Goal: Use online tool/utility: Utilize a website feature to perform a specific function

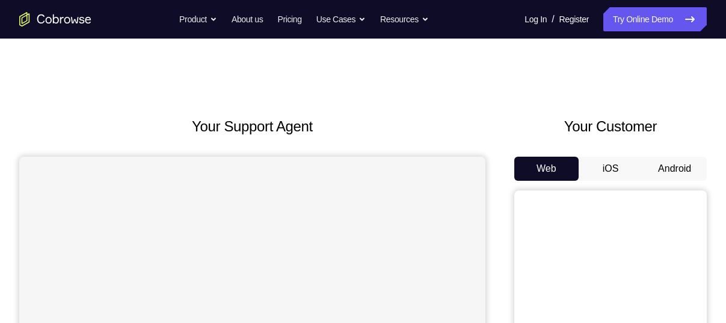
scroll to position [102, 0]
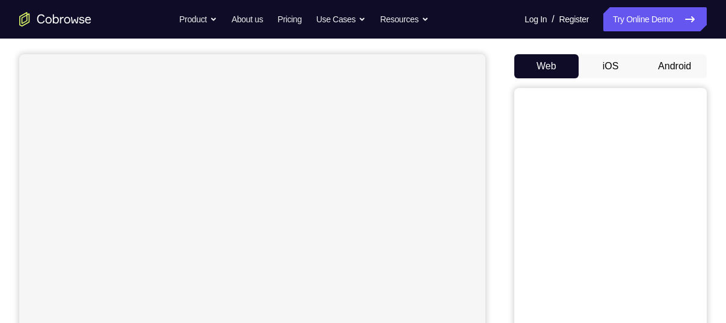
click at [661, 65] on button "Android" at bounding box center [675, 66] width 64 height 24
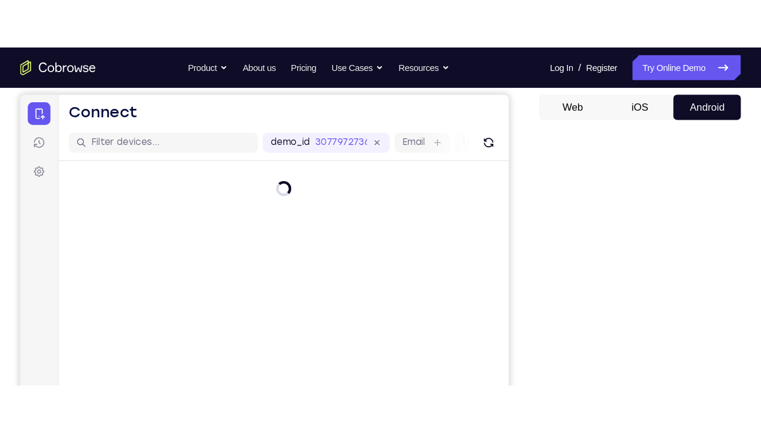
scroll to position [113, 0]
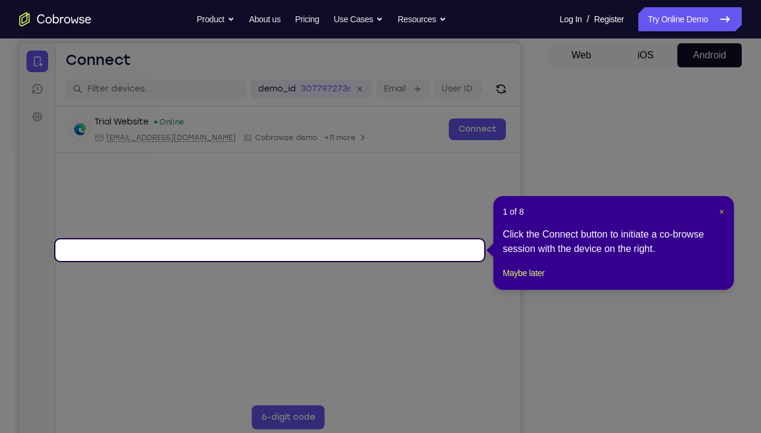
click at [721, 212] on span "×" at bounding box center [721, 212] width 5 height 10
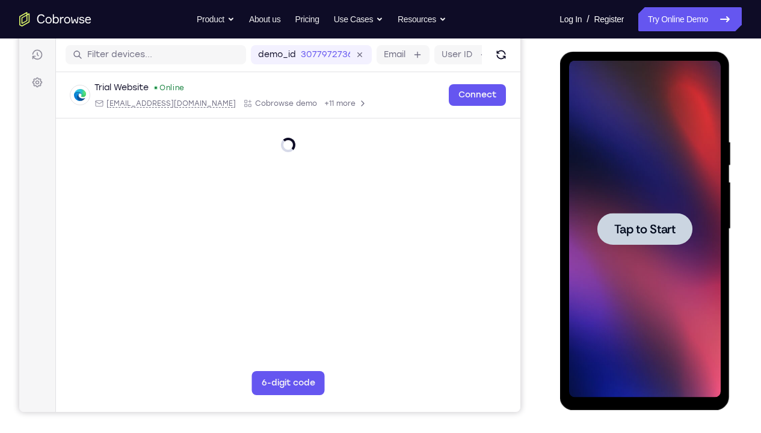
scroll to position [0, 0]
click at [616, 190] on div at bounding box center [645, 229] width 152 height 337
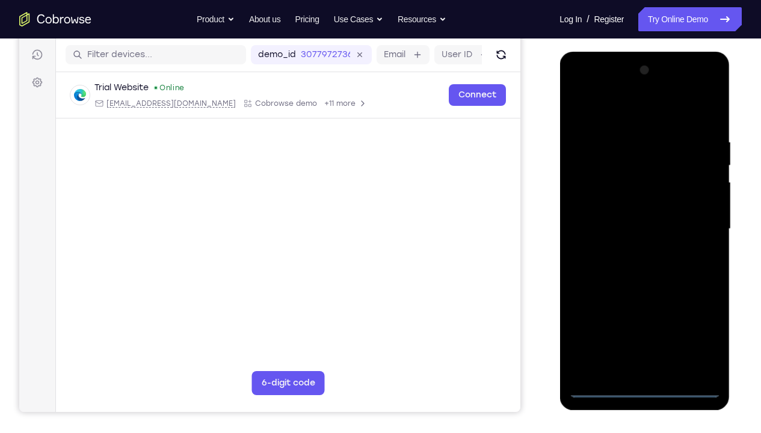
click at [644, 322] on div at bounding box center [645, 229] width 152 height 337
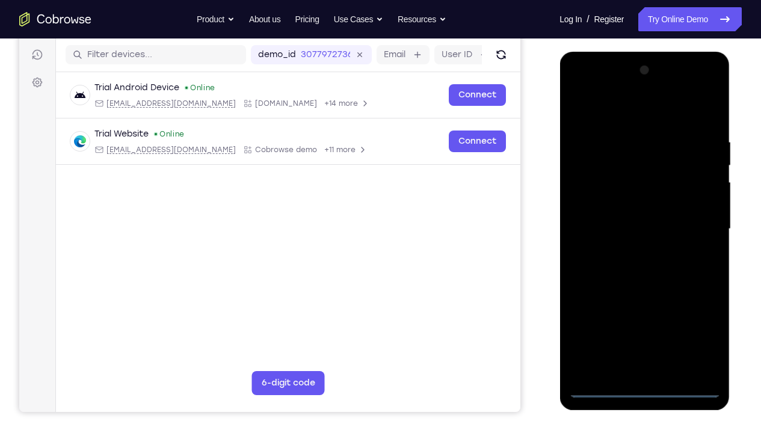
click at [696, 322] on div at bounding box center [645, 229] width 152 height 337
click at [602, 108] on div at bounding box center [645, 229] width 152 height 337
click at [696, 223] on div at bounding box center [645, 229] width 152 height 337
click at [633, 251] on div at bounding box center [645, 229] width 152 height 337
click at [626, 209] on div at bounding box center [645, 229] width 152 height 337
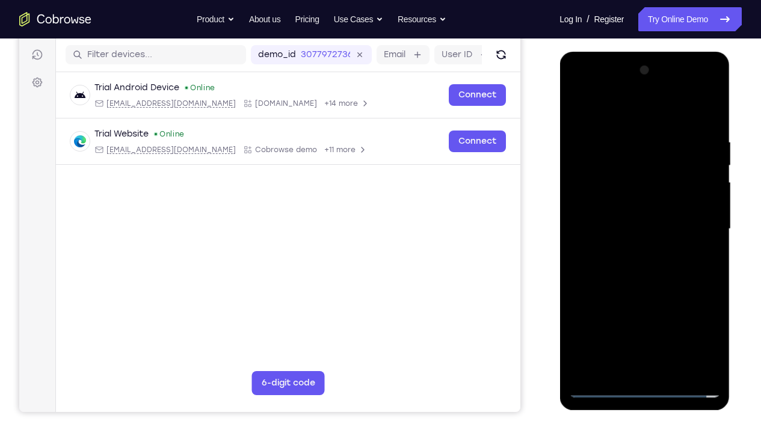
click at [626, 209] on div at bounding box center [645, 229] width 152 height 337
click at [637, 230] on div at bounding box center [645, 229] width 152 height 337
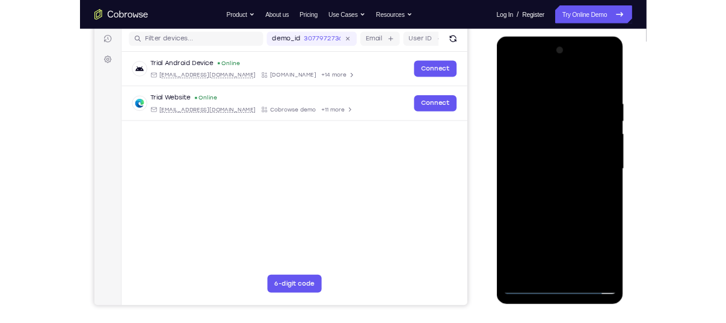
scroll to position [151, 0]
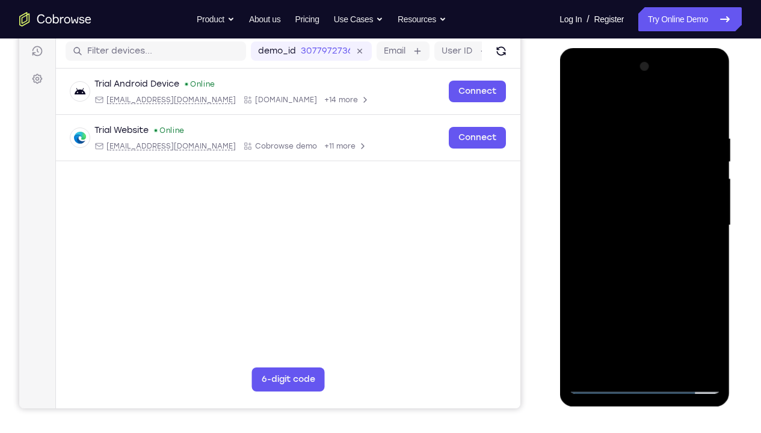
drag, startPoint x: 646, startPoint y: 114, endPoint x: 748, endPoint y: 102, distance: 102.3
click at [726, 102] on html "Online web based iOS Simulators and Android Emulators. Run iPhone, iPad, Mobile…" at bounding box center [646, 228] width 172 height 361
click at [710, 119] on div at bounding box center [645, 225] width 152 height 337
click at [716, 322] on div at bounding box center [645, 225] width 152 height 337
click at [709, 100] on div at bounding box center [645, 225] width 152 height 337
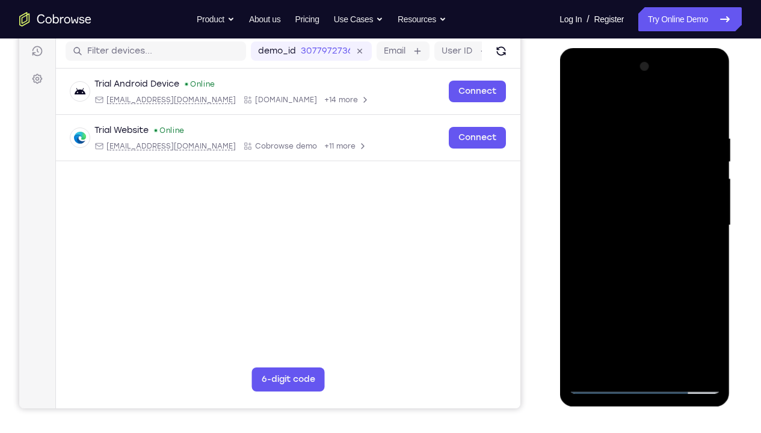
click at [696, 129] on div at bounding box center [645, 225] width 152 height 337
click at [694, 137] on div at bounding box center [645, 225] width 152 height 337
click at [667, 158] on div at bounding box center [645, 225] width 152 height 337
click at [580, 102] on div at bounding box center [645, 225] width 152 height 337
click at [690, 162] on div at bounding box center [645, 225] width 152 height 337
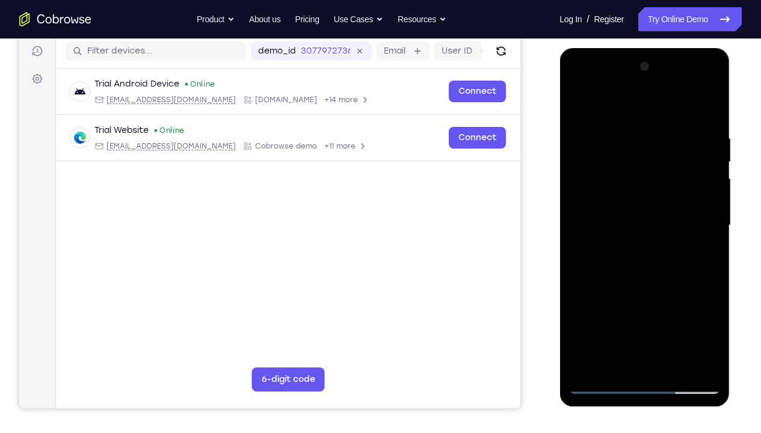
click at [580, 102] on div at bounding box center [645, 225] width 152 height 337
click at [675, 322] on div at bounding box center [645, 225] width 152 height 337
click at [640, 289] on div at bounding box center [645, 225] width 152 height 337
click at [608, 306] on div at bounding box center [645, 225] width 152 height 337
click at [580, 108] on div at bounding box center [645, 225] width 152 height 337
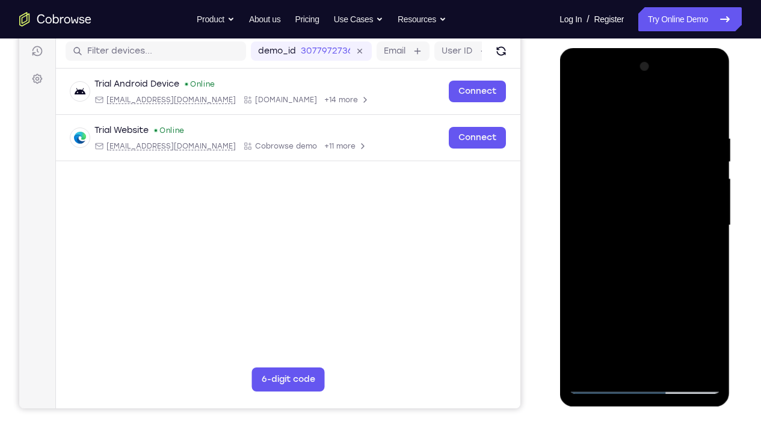
click at [616, 218] on div at bounding box center [645, 225] width 152 height 337
click at [619, 322] on div at bounding box center [645, 225] width 152 height 337
click at [665, 279] on div at bounding box center [645, 225] width 152 height 337
click at [605, 141] on div at bounding box center [645, 225] width 152 height 337
click at [635, 322] on div at bounding box center [645, 225] width 152 height 337
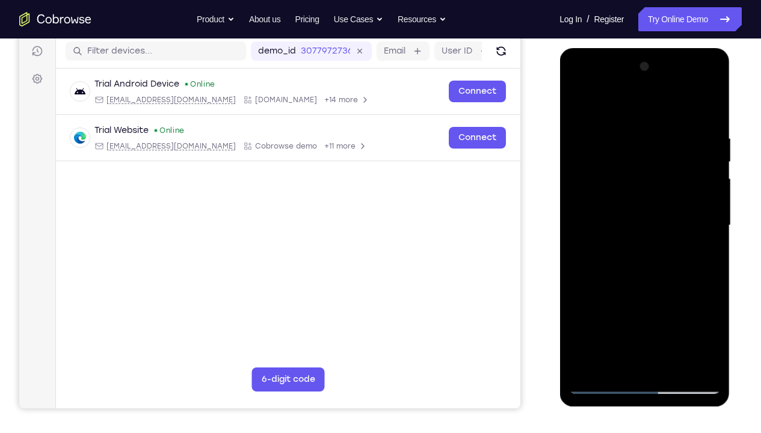
click at [712, 87] on div at bounding box center [645, 225] width 152 height 337
click at [606, 180] on div at bounding box center [645, 225] width 152 height 337
click at [701, 322] on div at bounding box center [645, 225] width 152 height 337
click at [577, 86] on div at bounding box center [645, 225] width 152 height 337
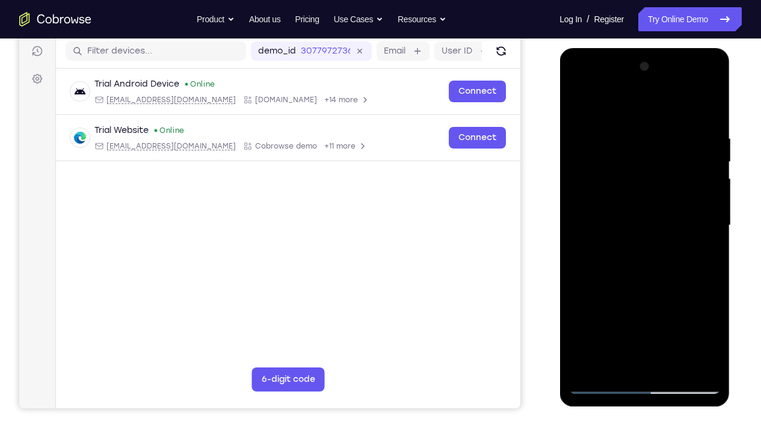
click at [610, 322] on div at bounding box center [645, 225] width 152 height 337
click at [613, 322] on div at bounding box center [645, 225] width 152 height 337
click at [685, 298] on div at bounding box center [645, 225] width 152 height 337
click at [602, 321] on div at bounding box center [645, 225] width 152 height 337
click at [643, 280] on div at bounding box center [645, 225] width 152 height 337
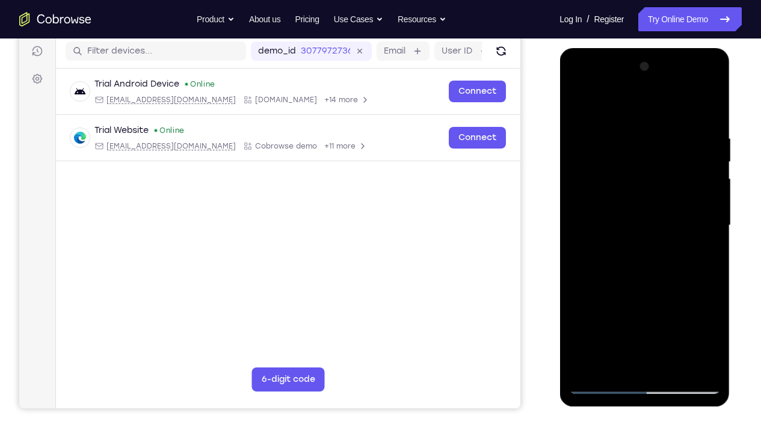
click at [643, 317] on div at bounding box center [645, 225] width 152 height 337
click at [630, 317] on div at bounding box center [645, 225] width 152 height 337
click at [698, 298] on div at bounding box center [645, 225] width 152 height 337
click at [607, 279] on div at bounding box center [645, 225] width 152 height 337
click at [700, 255] on div at bounding box center [645, 225] width 152 height 337
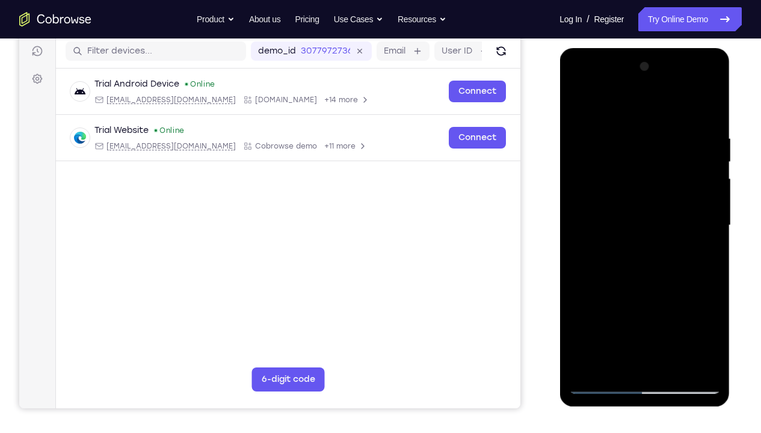
click at [578, 109] on div at bounding box center [645, 225] width 152 height 337
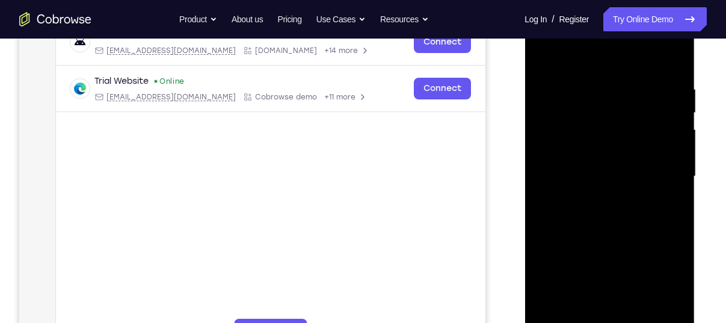
scroll to position [203, 0]
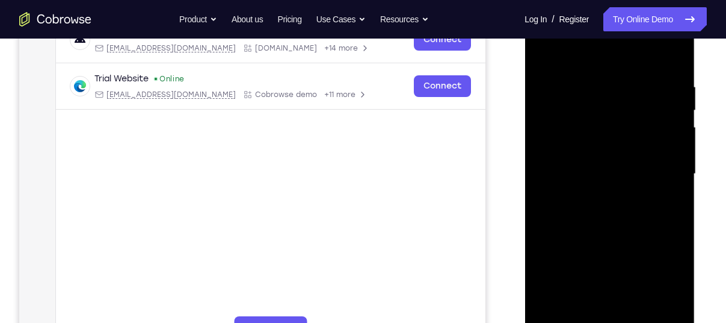
click at [593, 162] on div at bounding box center [610, 173] width 152 height 337
click at [600, 308] on div at bounding box center [610, 173] width 152 height 337
click at [610, 270] on div at bounding box center [610, 173] width 152 height 337
click at [635, 270] on div at bounding box center [610, 173] width 152 height 337
click at [626, 268] on div at bounding box center [610, 173] width 152 height 337
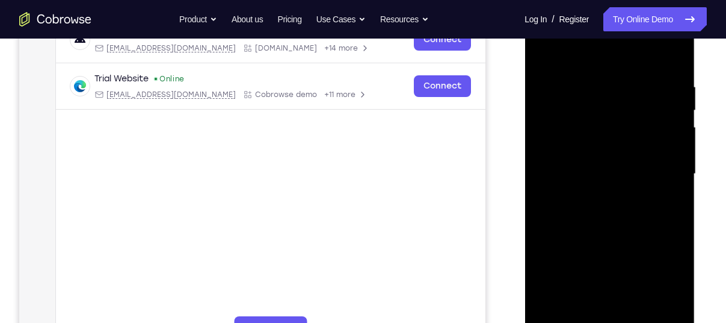
click at [570, 270] on div at bounding box center [610, 173] width 152 height 337
click at [611, 308] on div at bounding box center [610, 173] width 152 height 337
click at [611, 271] on div at bounding box center [610, 173] width 152 height 337
click at [652, 247] on div at bounding box center [610, 173] width 152 height 337
click at [580, 267] on div at bounding box center [610, 173] width 152 height 337
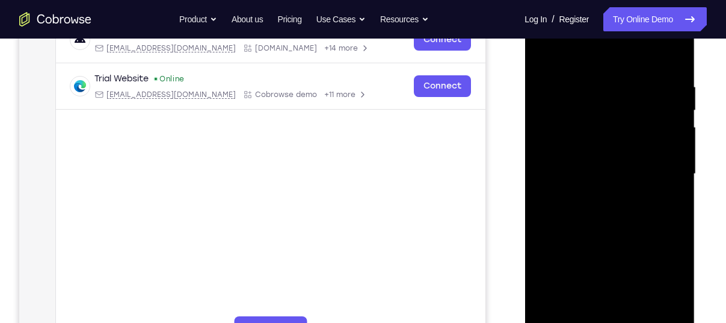
click at [608, 265] on div at bounding box center [610, 173] width 152 height 337
click at [584, 293] on div at bounding box center [610, 173] width 152 height 337
click at [663, 265] on div at bounding box center [610, 173] width 152 height 337
click at [617, 309] on div at bounding box center [610, 173] width 152 height 337
click at [608, 268] on div at bounding box center [610, 173] width 152 height 337
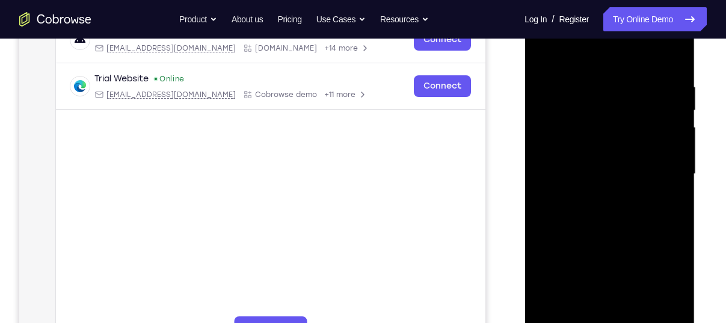
click at [567, 271] on div at bounding box center [610, 173] width 152 height 337
click at [664, 201] on div at bounding box center [610, 173] width 152 height 337
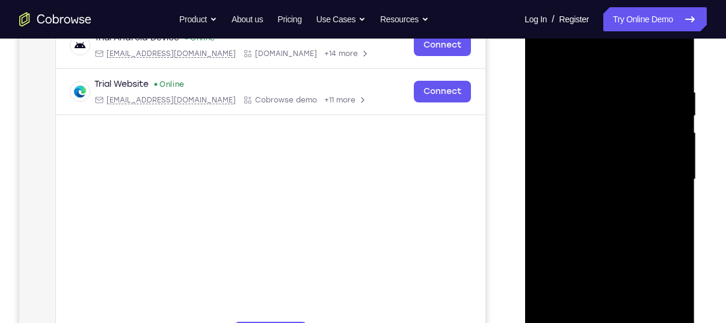
click at [542, 61] on div at bounding box center [610, 179] width 152 height 337
click at [588, 178] on div at bounding box center [610, 179] width 152 height 337
click at [577, 57] on div at bounding box center [610, 179] width 152 height 337
click at [543, 57] on div at bounding box center [610, 179] width 152 height 337
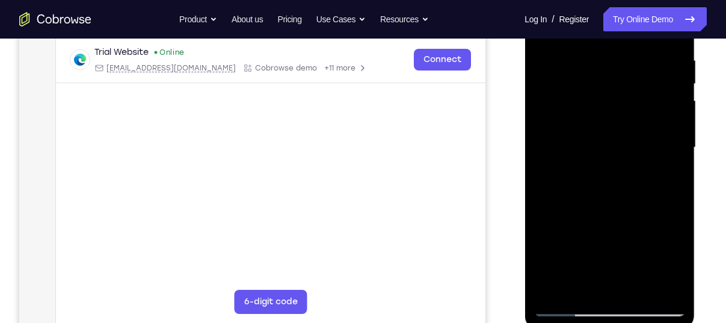
scroll to position [230, 0]
click at [587, 167] on div at bounding box center [610, 146] width 152 height 337
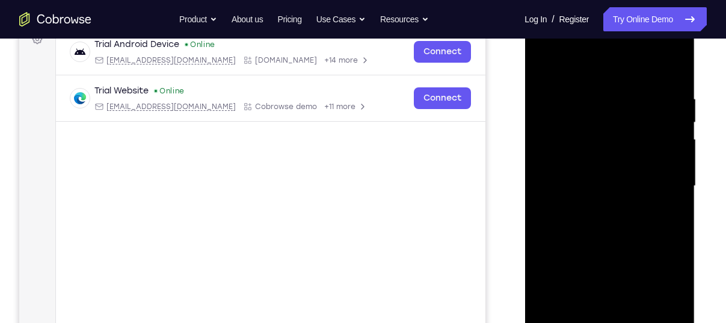
scroll to position [191, 0]
click at [545, 66] on div at bounding box center [610, 185] width 152 height 337
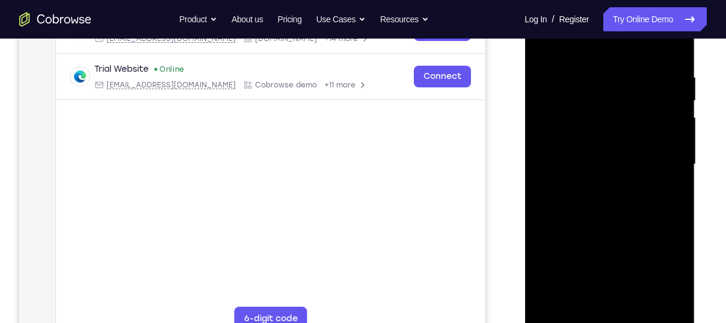
scroll to position [217, 0]
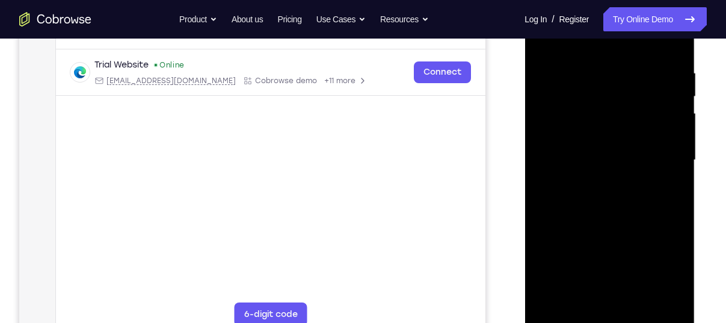
click at [595, 208] on div at bounding box center [610, 160] width 152 height 337
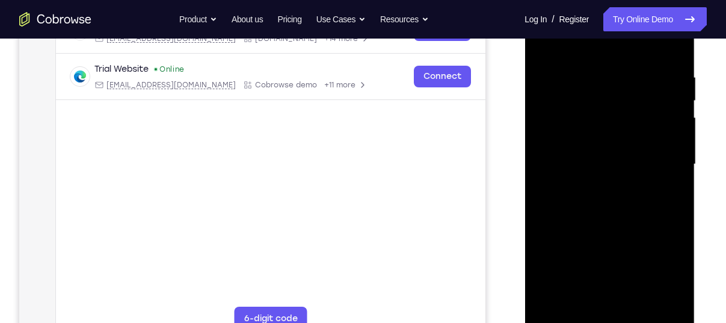
scroll to position [203, 0]
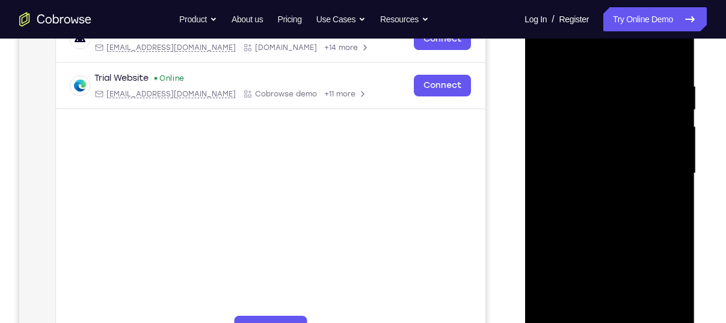
click at [546, 58] on div at bounding box center [610, 173] width 152 height 337
click at [665, 146] on div at bounding box center [610, 173] width 152 height 337
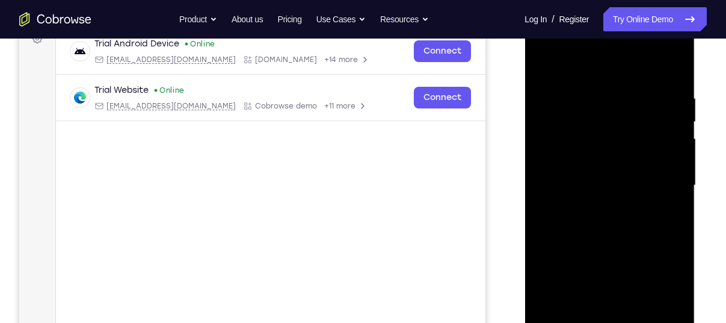
scroll to position [187, 0]
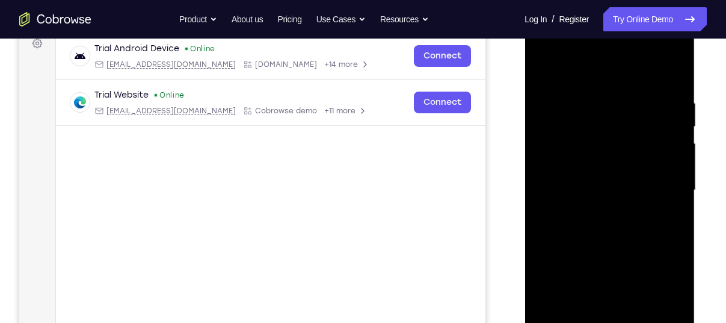
click at [546, 66] on div at bounding box center [610, 190] width 152 height 337
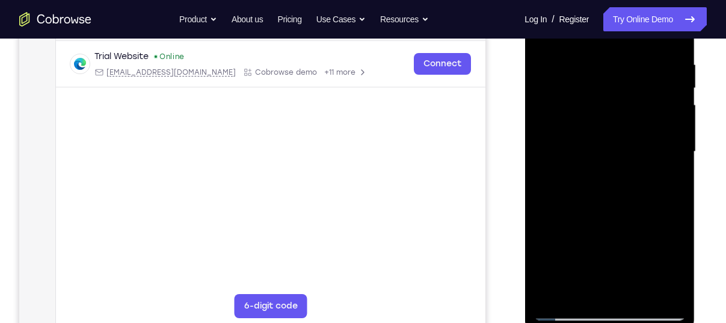
scroll to position [190, 0]
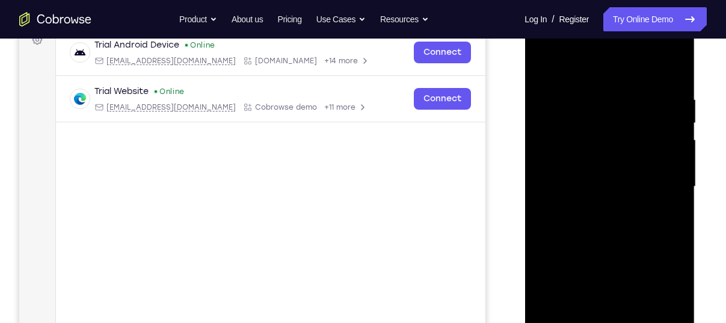
click at [546, 64] on div at bounding box center [610, 186] width 152 height 337
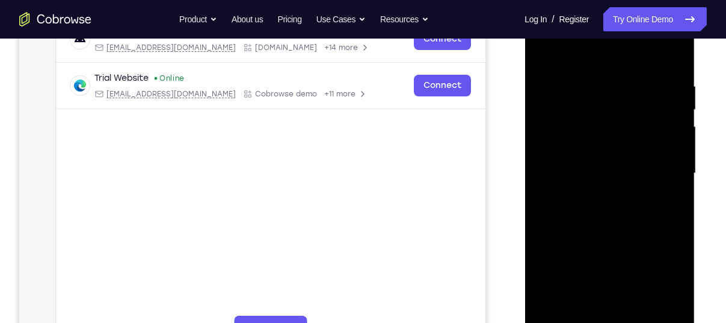
scroll to position [196, 0]
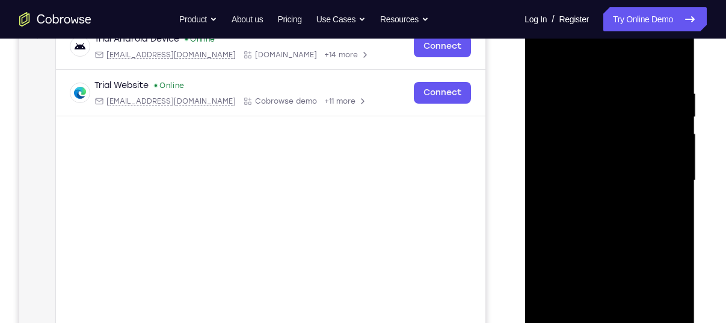
click at [592, 85] on div at bounding box center [610, 180] width 152 height 337
click at [664, 205] on div at bounding box center [610, 180] width 152 height 337
click at [663, 155] on div at bounding box center [610, 180] width 152 height 337
click at [658, 316] on div at bounding box center [610, 180] width 152 height 337
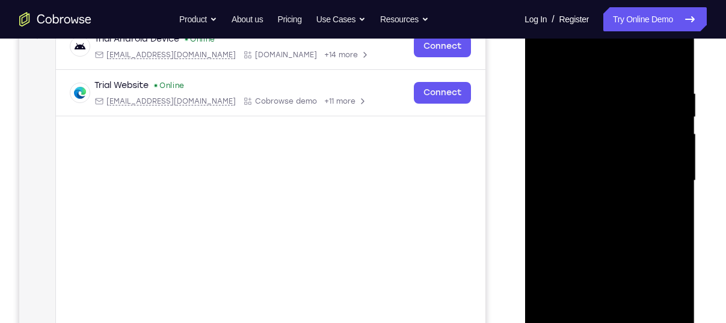
click at [672, 204] on div at bounding box center [610, 180] width 152 height 337
click at [676, 165] on div at bounding box center [610, 180] width 152 height 337
click at [675, 150] on div at bounding box center [610, 180] width 152 height 337
click at [675, 63] on div at bounding box center [610, 180] width 152 height 337
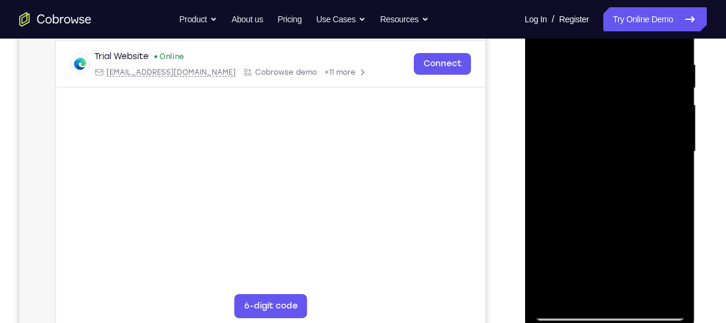
scroll to position [230, 0]
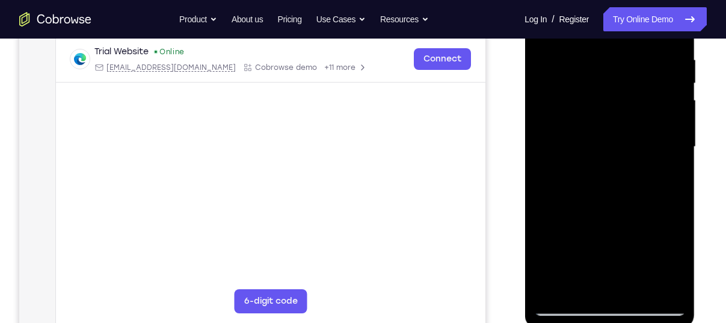
click at [640, 288] on div at bounding box center [610, 146] width 152 height 337
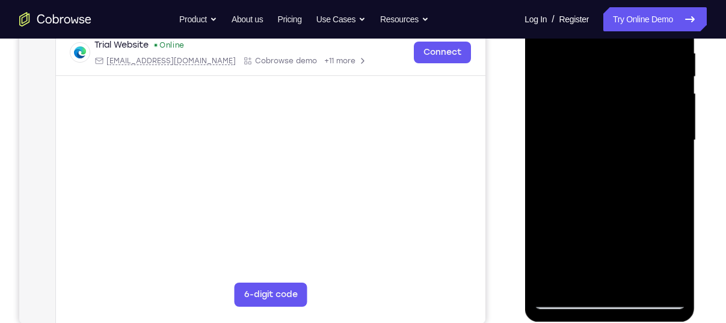
scroll to position [236, 0]
drag, startPoint x: 602, startPoint y: 235, endPoint x: 602, endPoint y: 164, distance: 71.0
click at [602, 164] on div at bounding box center [610, 140] width 152 height 337
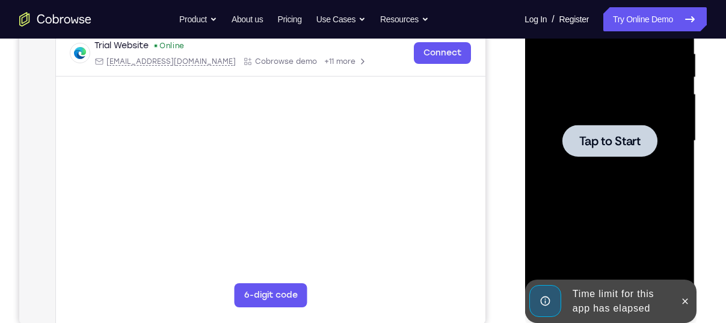
drag, startPoint x: 592, startPoint y: 249, endPoint x: 594, endPoint y: 175, distance: 74.0
click at [687, 299] on icon at bounding box center [684, 300] width 5 height 5
